Goal: Information Seeking & Learning: Learn about a topic

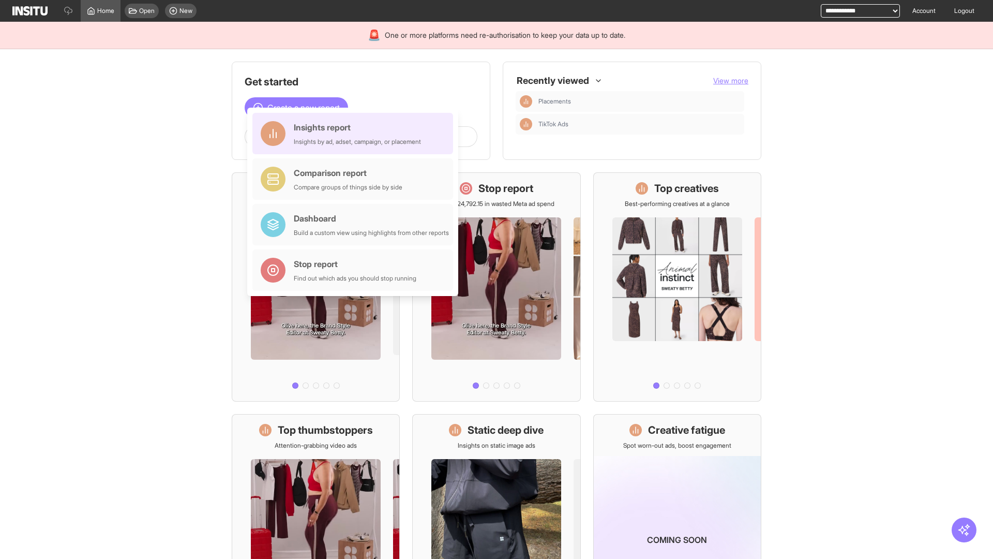
click at [355, 133] on div "Insights report Insights by ad, adset, campaign, or placement" at bounding box center [357, 133] width 127 height 25
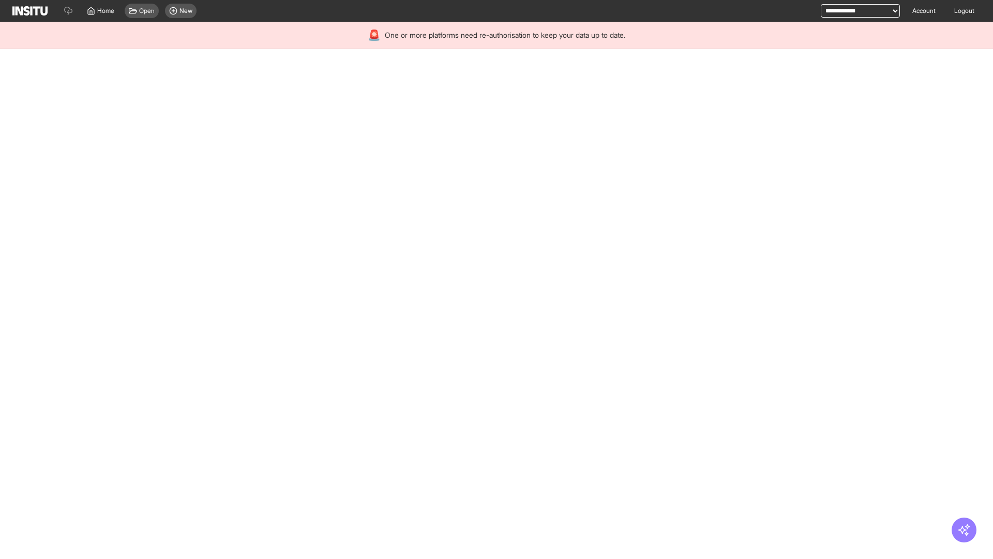
select select "**"
